Goal: Transaction & Acquisition: Purchase product/service

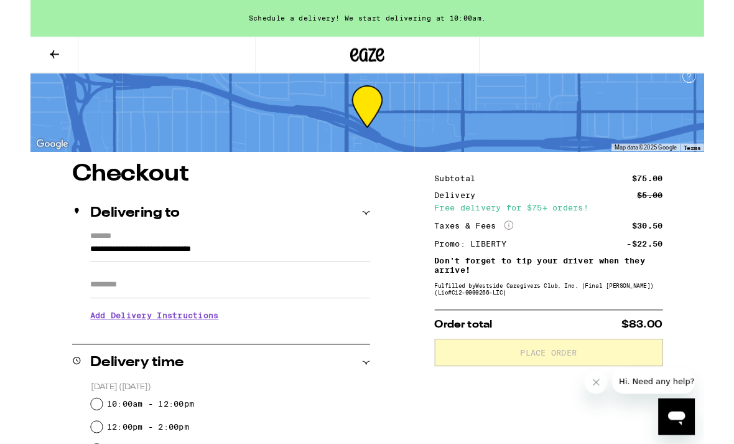
click at [39, 57] on button at bounding box center [26, 59] width 52 height 39
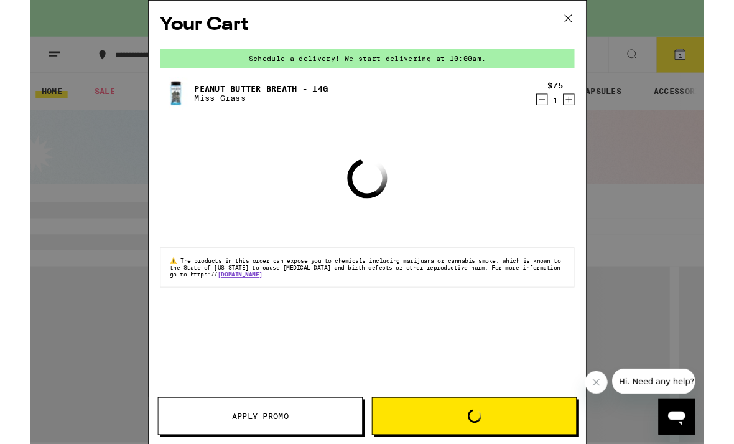
click at [591, 39] on button at bounding box center [586, 21] width 39 height 40
